Goal: Task Accomplishment & Management: Use online tool/utility

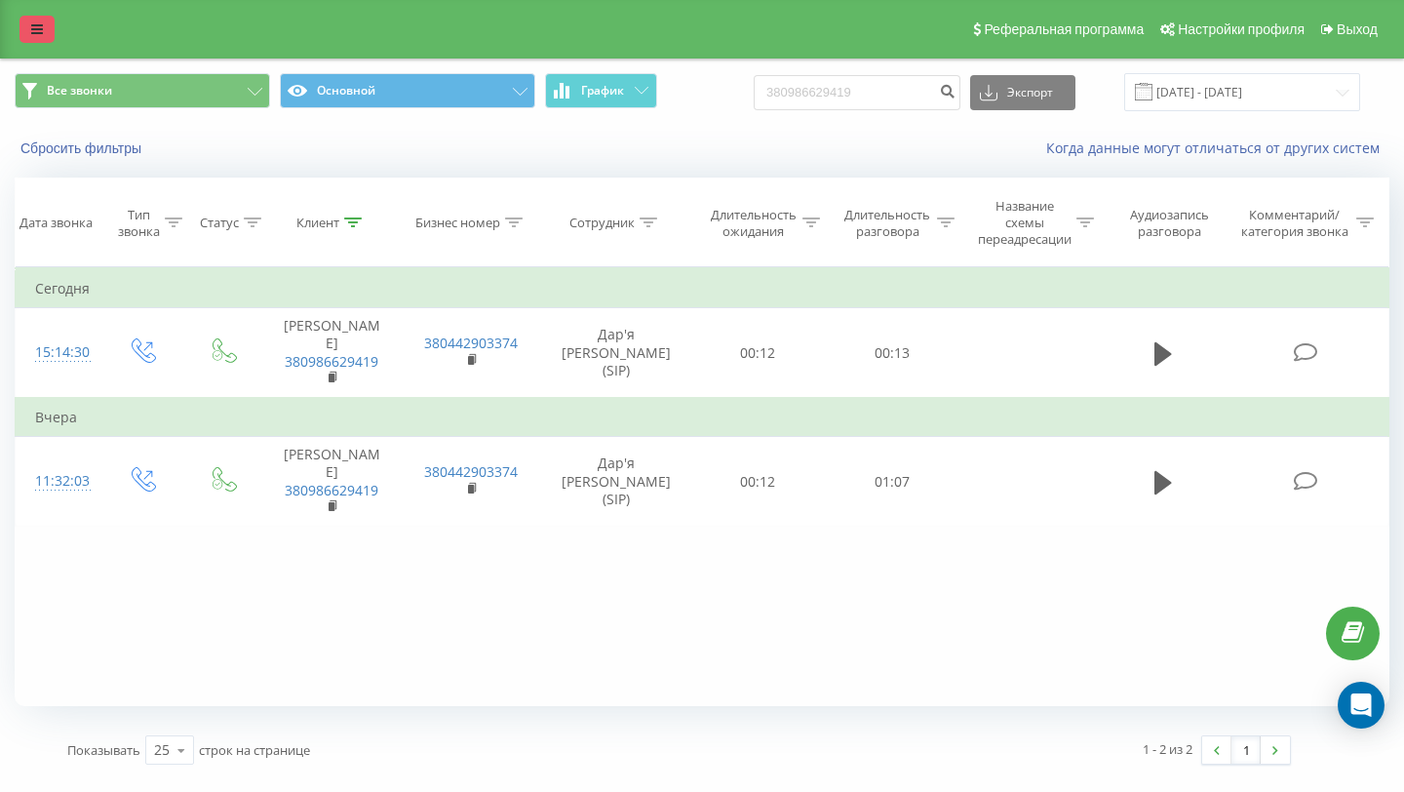
click at [36, 29] on icon at bounding box center [37, 29] width 12 height 14
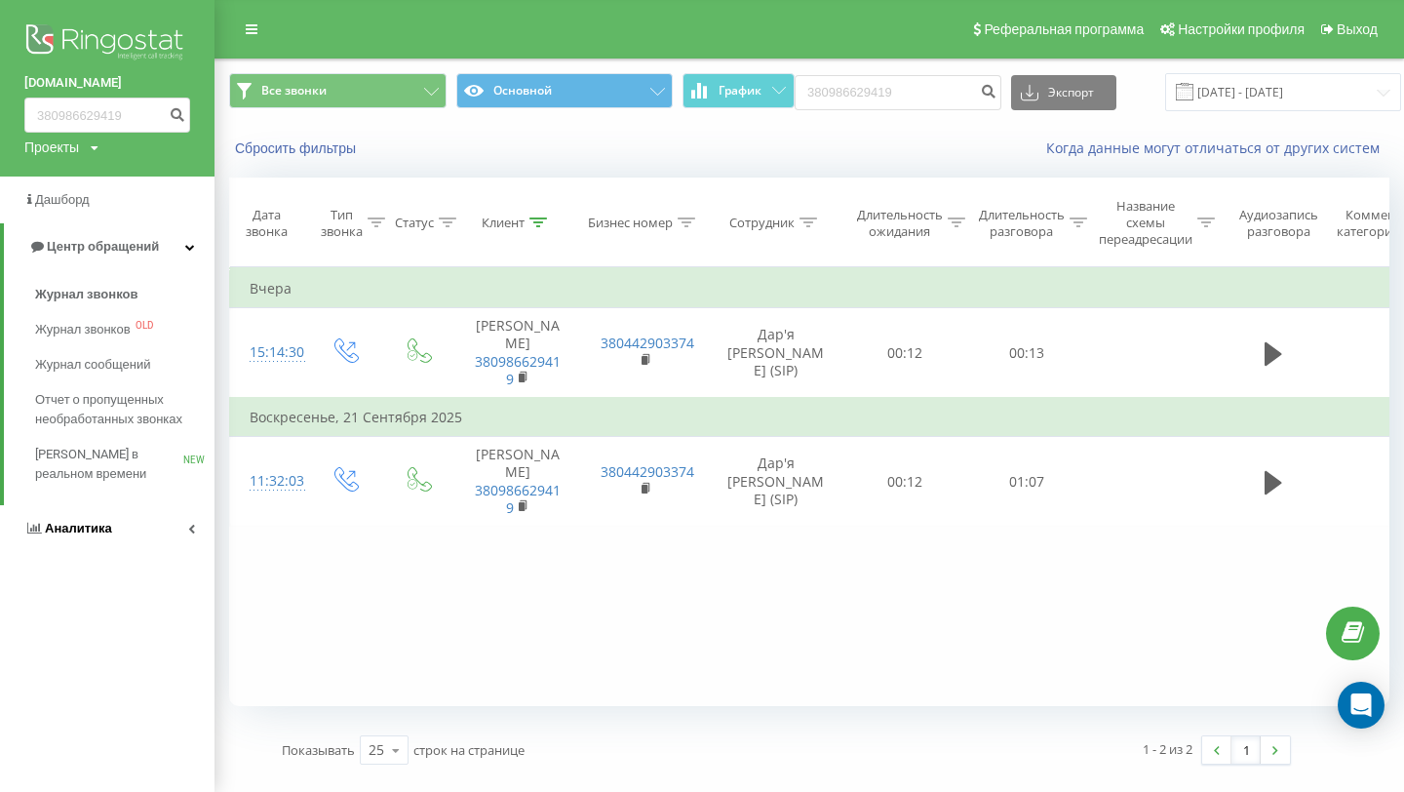
click at [69, 533] on span "Аналитика" at bounding box center [78, 528] width 67 height 15
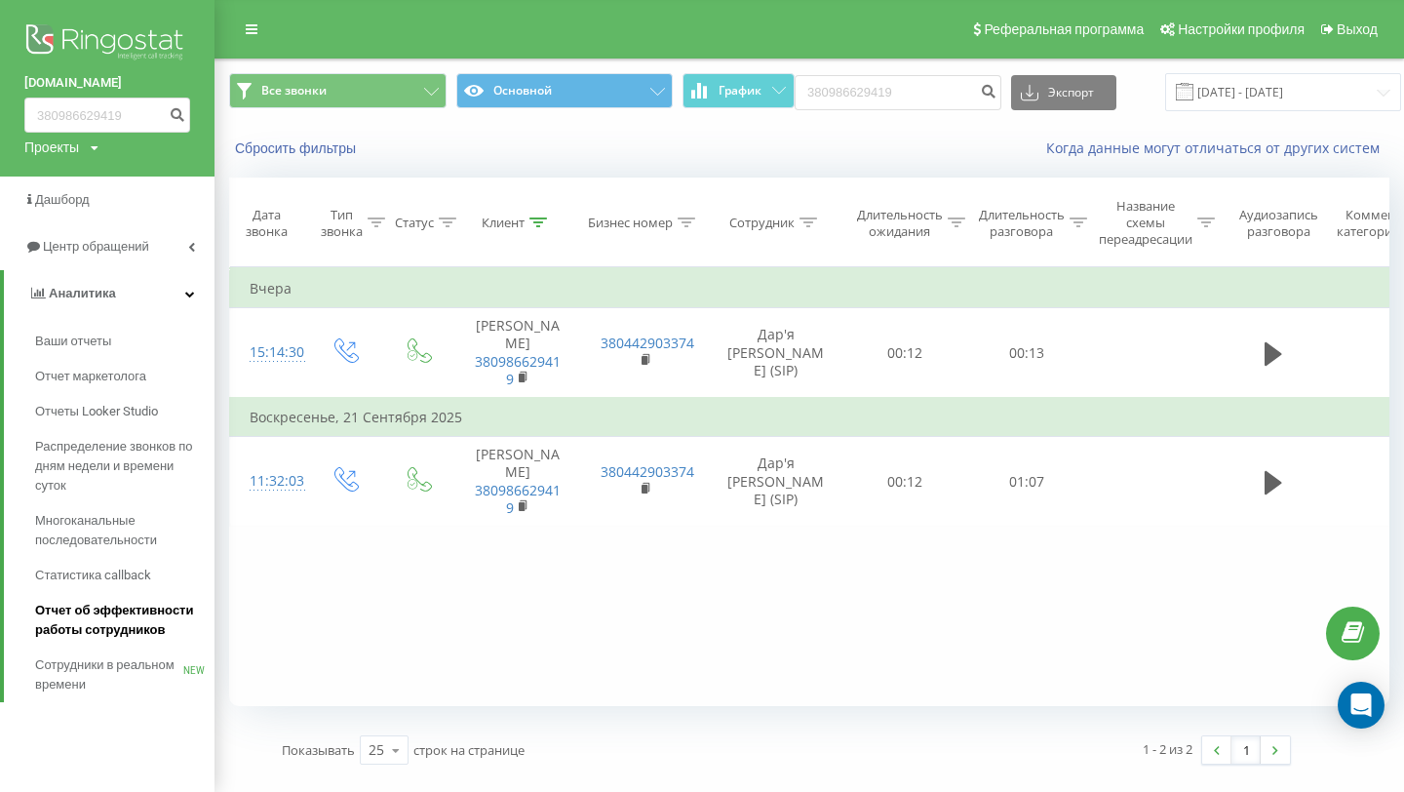
click at [64, 627] on span "Отчет об эффективности работы сотрудников" at bounding box center [120, 619] width 170 height 39
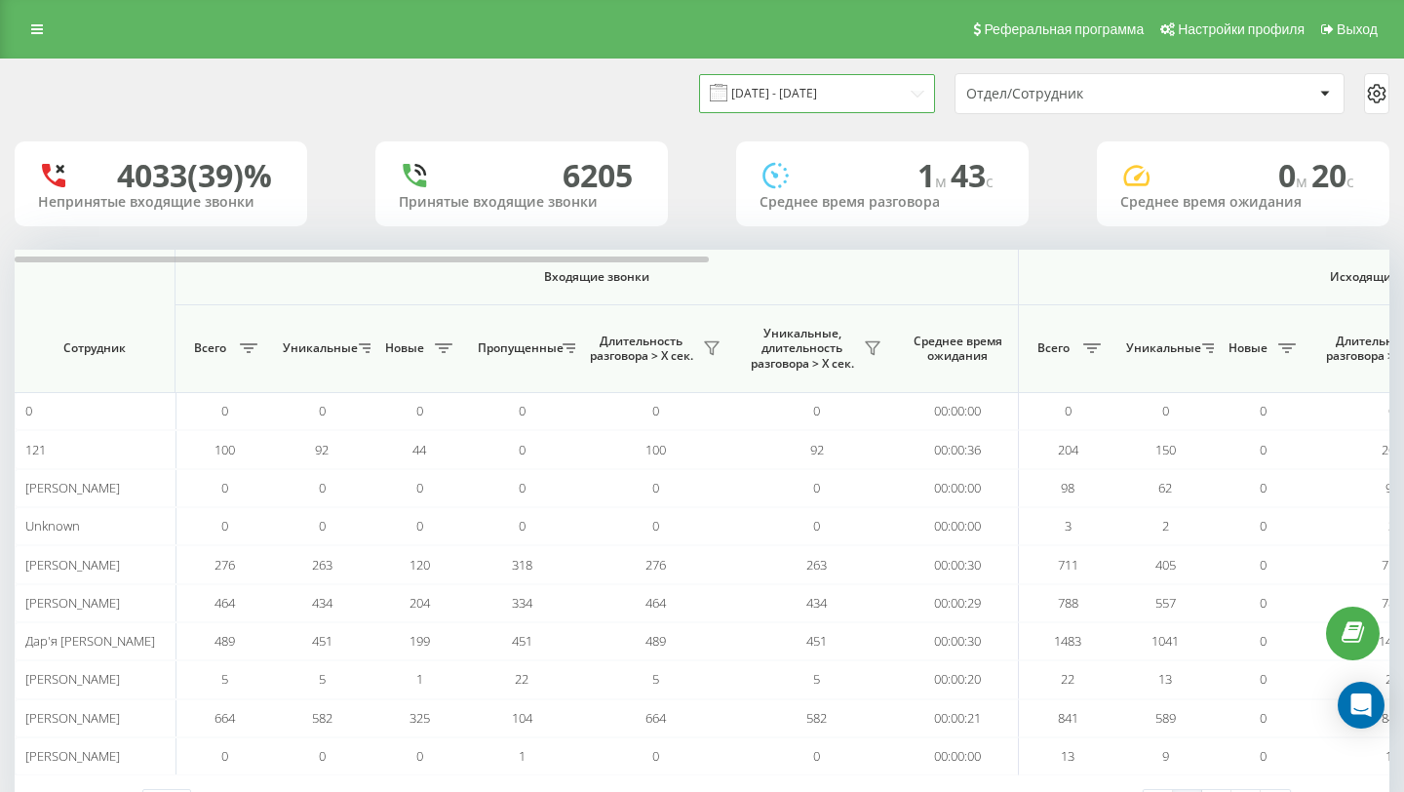
click at [767, 89] on input "23.08.2025 - 23.09.2025" at bounding box center [817, 93] width 236 height 38
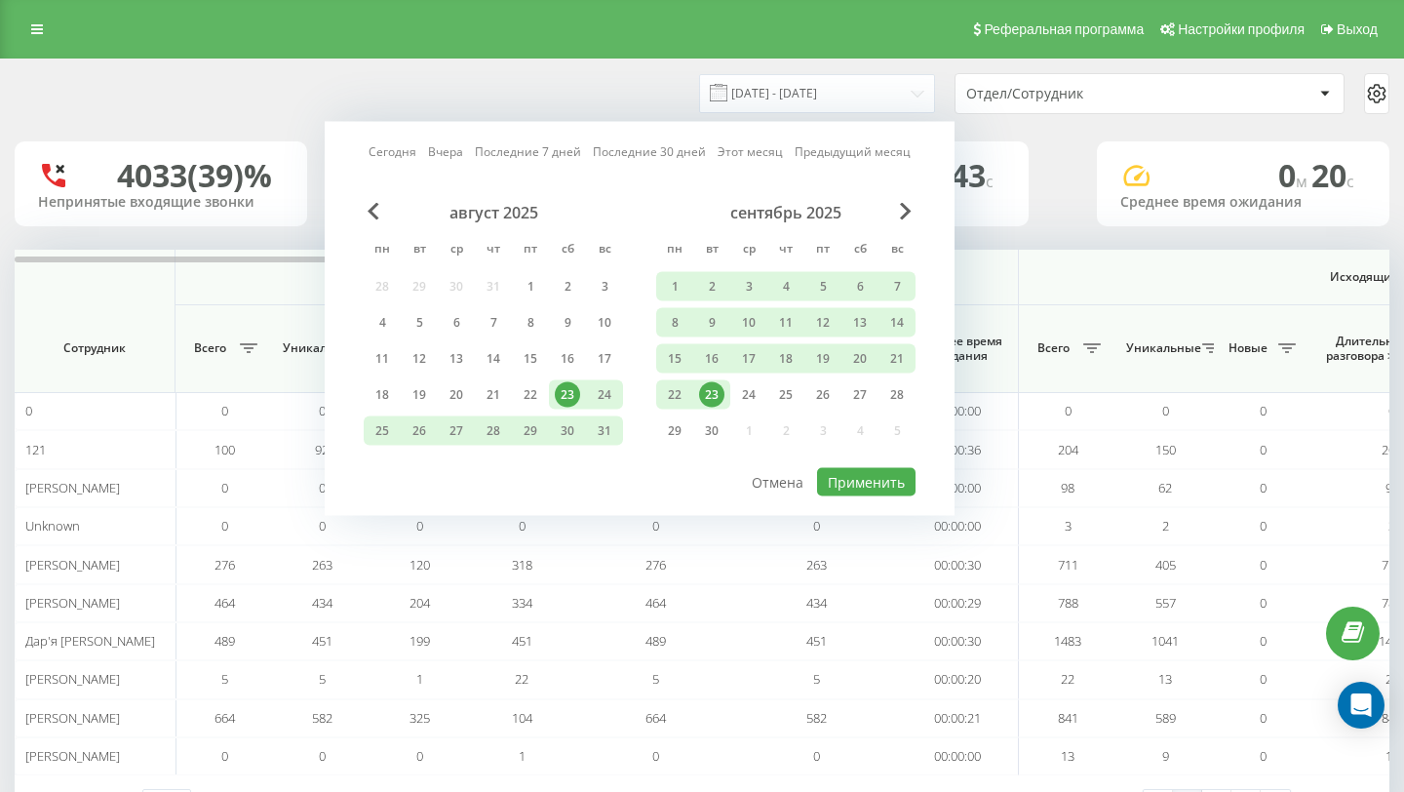
click at [716, 398] on div "23" at bounding box center [711, 394] width 25 height 25
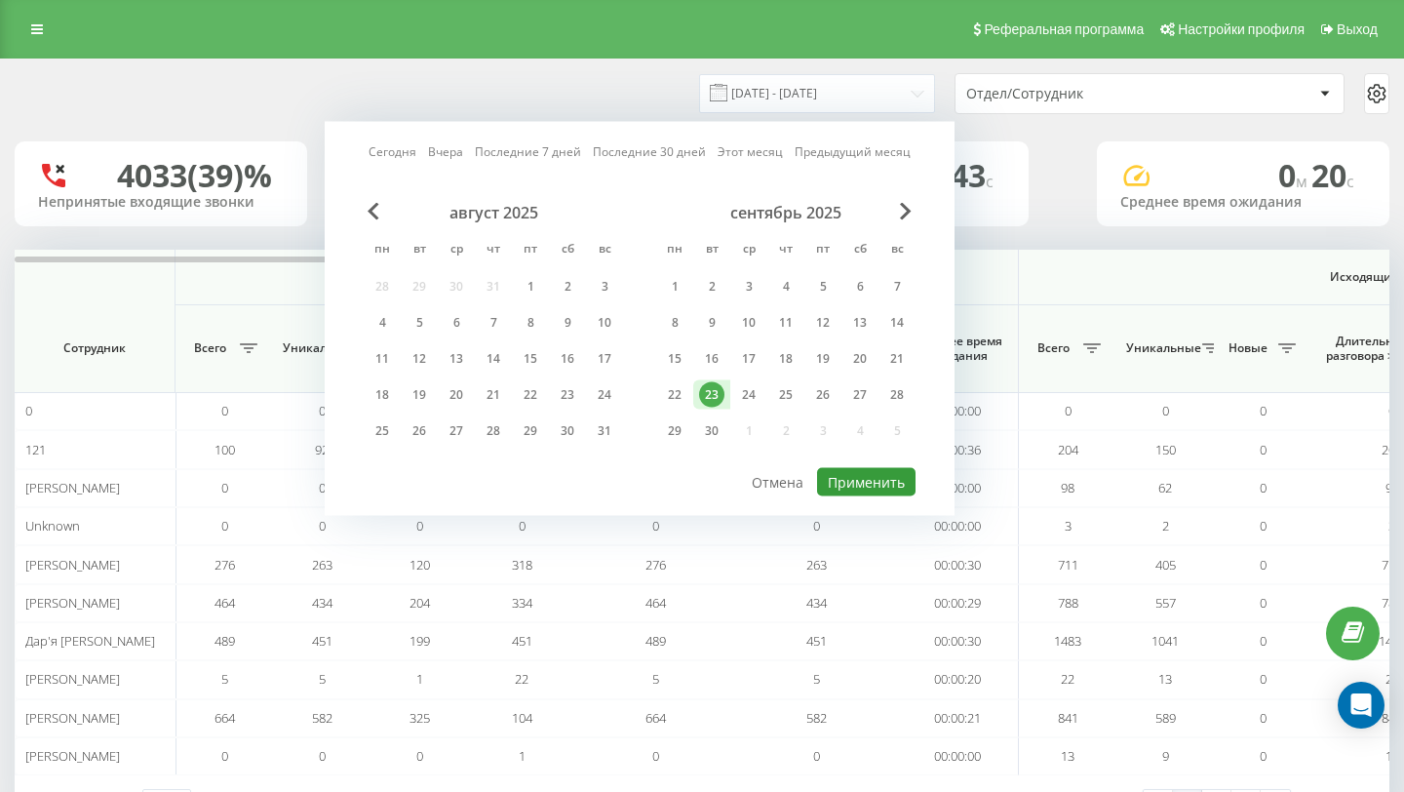
click at [860, 489] on button "Применить" at bounding box center [866, 482] width 98 height 28
type input "23.09.2025 - 23.09.2025"
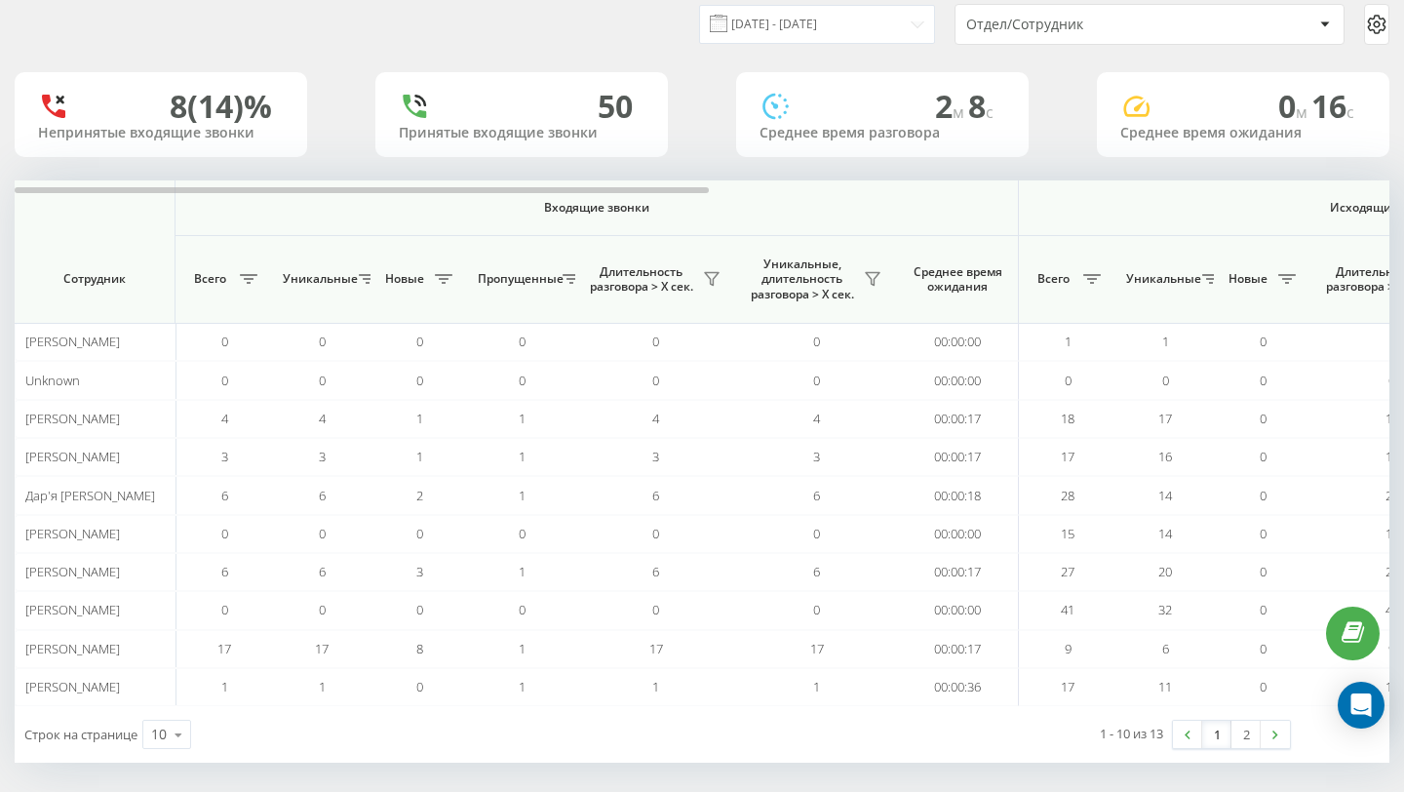
scroll to position [79, 0]
